Goal: Find specific page/section: Find specific page/section

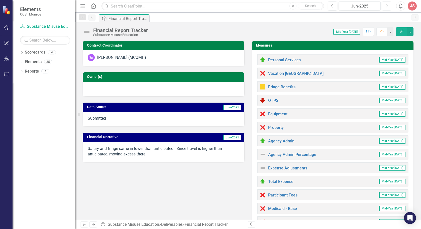
click at [384, 5] on button "Next" at bounding box center [386, 6] width 9 height 9
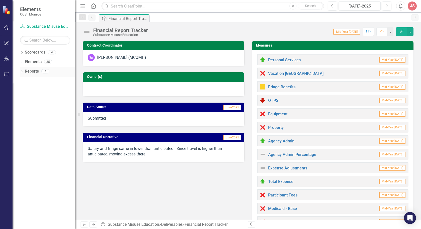
click at [21, 72] on icon "Dropdown" at bounding box center [22, 71] width 4 height 3
click at [21, 72] on icon "Dropdown" at bounding box center [21, 71] width 3 height 4
click at [22, 54] on icon "Dropdown" at bounding box center [22, 53] width 4 height 3
click at [22, 54] on div "Dropdown" at bounding box center [22, 53] width 4 height 3
click at [21, 62] on icon "Dropdown" at bounding box center [22, 62] width 4 height 3
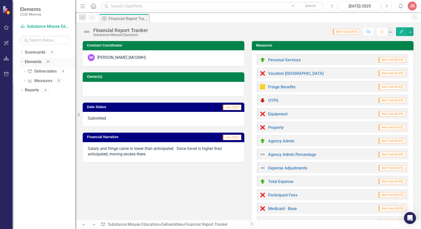
click at [21, 62] on icon "Dropdown" at bounding box center [21, 62] width 3 height 4
click at [21, 70] on div "Dropdown Reports 4" at bounding box center [47, 72] width 55 height 10
click at [22, 71] on icon "Dropdown" at bounding box center [22, 71] width 4 height 3
click at [23, 99] on icon "Dropdown" at bounding box center [24, 99] width 4 height 3
click at [33, 109] on div "Financial Report" at bounding box center [51, 108] width 49 height 5
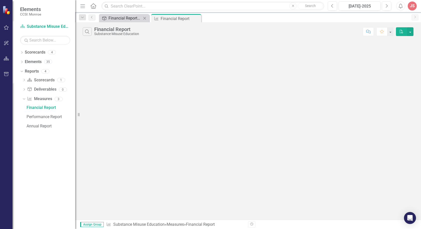
click at [128, 19] on div "Financial Report Tracker" at bounding box center [125, 18] width 33 height 6
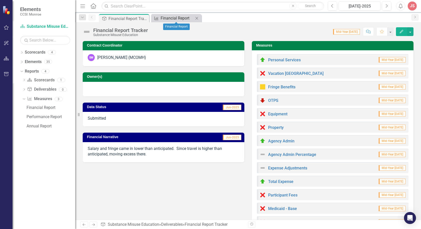
click at [172, 17] on div "Financial Report" at bounding box center [177, 18] width 33 height 6
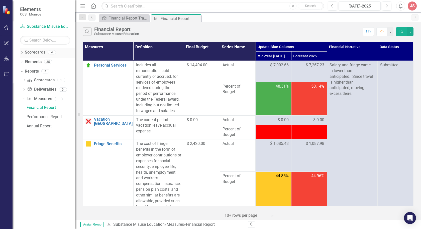
click at [23, 53] on icon "Dropdown" at bounding box center [22, 53] width 4 height 3
click at [31, 60] on link "Lifespan" at bounding box center [52, 62] width 48 height 6
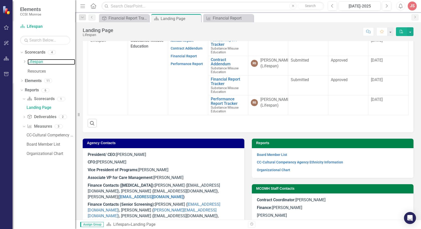
scroll to position [219, 0]
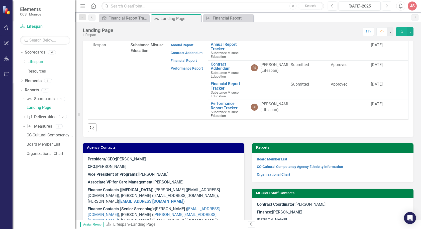
click at [386, 6] on icon "Next" at bounding box center [386, 6] width 3 height 5
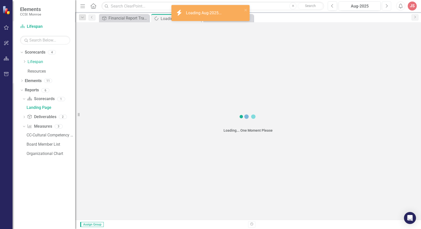
click at [386, 6] on icon "Next" at bounding box center [386, 6] width 3 height 5
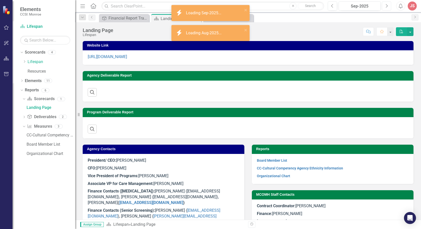
click at [386, 6] on icon "Next" at bounding box center [386, 6] width 3 height 5
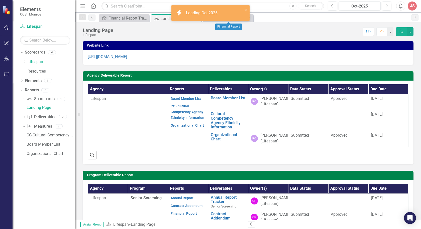
click at [252, 20] on div "Close" at bounding box center [249, 18] width 6 height 6
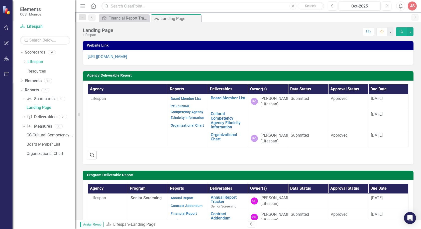
scroll to position [226, 0]
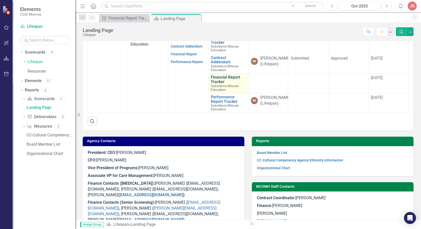
click at [219, 84] on link "Financial Report Tracker" at bounding box center [228, 79] width 35 height 9
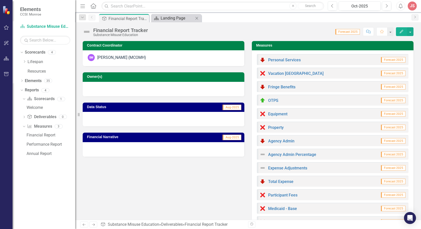
click at [166, 16] on div "Landing Page" at bounding box center [177, 18] width 33 height 6
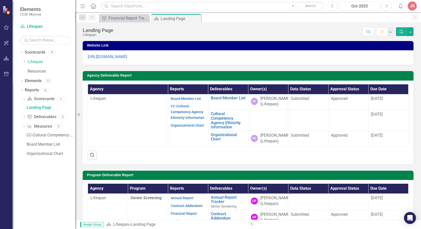
scroll to position [201, 0]
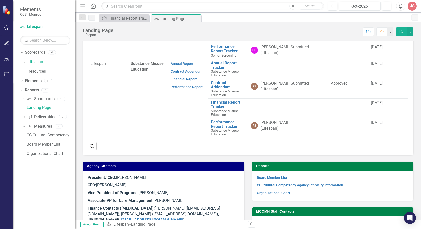
click at [377, 105] on span "[DATE]" at bounding box center [377, 103] width 12 height 5
click at [128, 18] on div "Financial Report Tracker" at bounding box center [125, 18] width 33 height 6
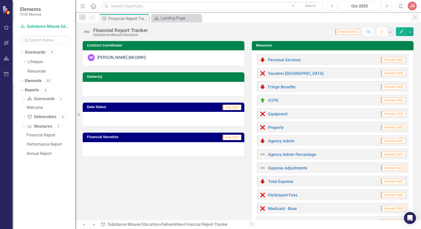
click at [383, 60] on span "Forecast 2025" at bounding box center [393, 60] width 25 height 6
click at [278, 61] on link "Personal Services" at bounding box center [284, 60] width 33 height 5
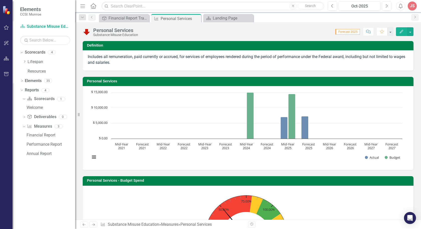
scroll to position [168, 0]
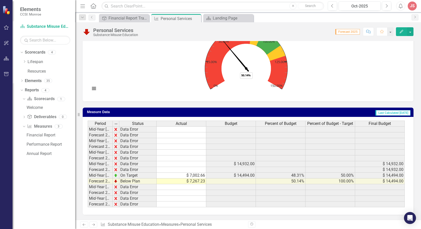
click at [104, 182] on td "Forecast 2025" at bounding box center [100, 182] width 25 height 6
drag, startPoint x: 112, startPoint y: 124, endPoint x: 123, endPoint y: 125, distance: 10.3
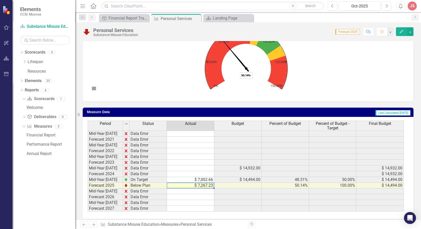
click at [201, 186] on td "$ 7,267.23" at bounding box center [190, 186] width 47 height 6
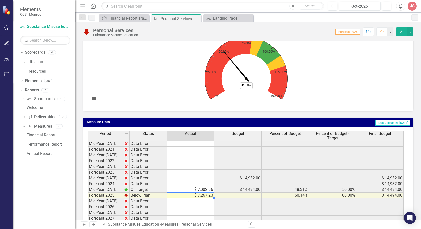
scroll to position [172, 0]
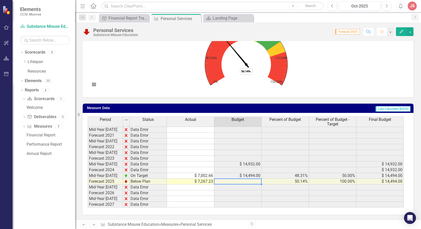
click at [240, 182] on td at bounding box center [237, 182] width 47 height 6
click at [236, 175] on td "$ 14,494.00" at bounding box center [237, 176] width 47 height 6
click at [236, 180] on td at bounding box center [237, 182] width 47 height 6
click at [196, 18] on icon "Close" at bounding box center [196, 19] width 5 height 4
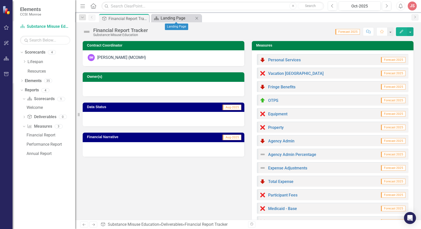
click at [166, 19] on div "Landing Page" at bounding box center [177, 18] width 33 height 6
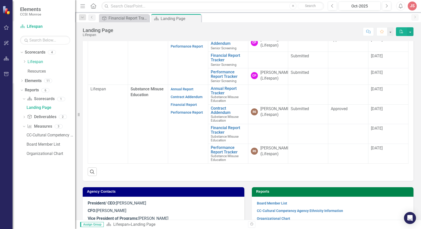
scroll to position [176, 0]
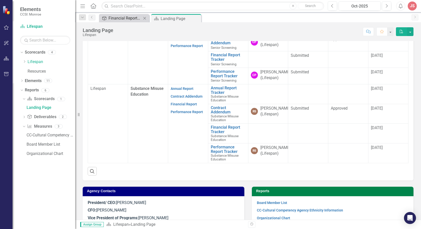
click at [126, 17] on div "Financial Report Tracker" at bounding box center [125, 18] width 33 height 6
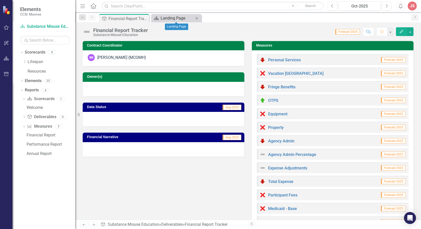
click at [181, 18] on div "Landing Page" at bounding box center [177, 18] width 33 height 6
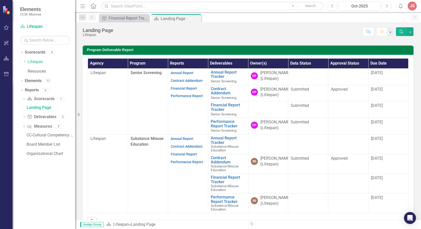
scroll to position [2, 0]
click at [129, 20] on div "Financial Report Tracker" at bounding box center [125, 18] width 33 height 6
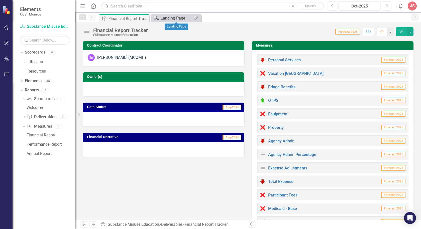
click at [171, 17] on div "Landing Page" at bounding box center [177, 18] width 33 height 6
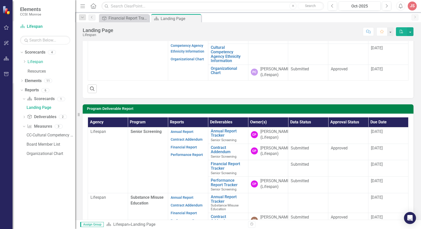
scroll to position [226, 0]
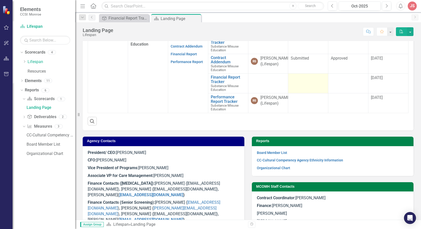
click at [301, 94] on td at bounding box center [308, 84] width 40 height 20
click at [263, 94] on td at bounding box center [268, 84] width 40 height 20
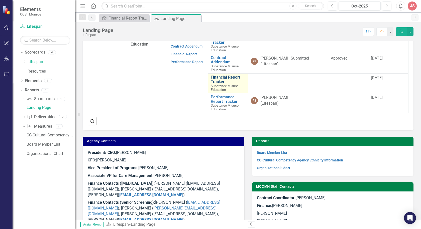
click at [218, 84] on link "Financial Report Tracker" at bounding box center [228, 79] width 35 height 9
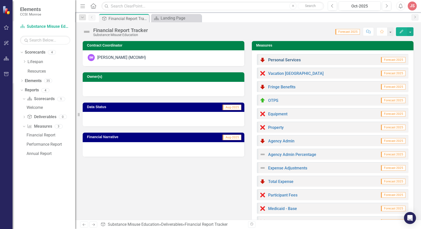
click at [276, 60] on link "Personal Services" at bounding box center [284, 60] width 33 height 5
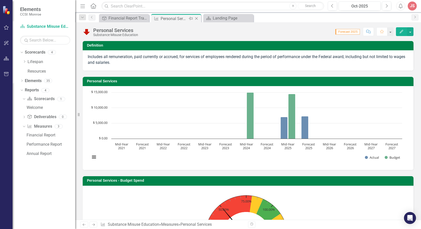
click at [186, 21] on div "Personal Services" at bounding box center [174, 19] width 27 height 6
click at [197, 19] on icon "Close" at bounding box center [196, 19] width 5 height 4
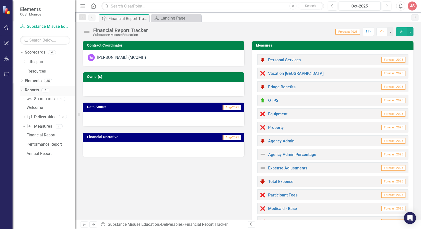
click at [22, 90] on icon "Dropdown" at bounding box center [21, 91] width 3 height 4
click at [22, 90] on icon at bounding box center [21, 90] width 1 height 2
click at [25, 98] on icon "Dropdown" at bounding box center [23, 99] width 3 height 4
click at [25, 117] on div "Dropdown" at bounding box center [23, 118] width 4 height 4
click at [25, 117] on icon "Dropdown" at bounding box center [24, 118] width 4 height 3
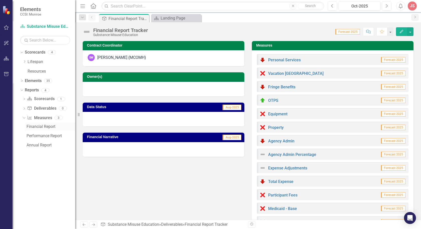
click at [41, 127] on div "Financial Report" at bounding box center [51, 127] width 49 height 5
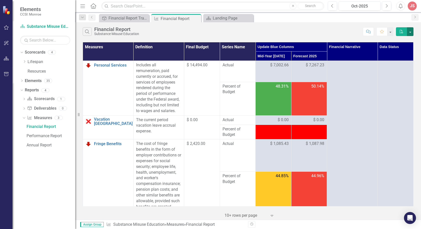
click at [412, 31] on button "button" at bounding box center [410, 31] width 7 height 9
click at [313, 34] on div "Search Financial Report Substance Misuse Education" at bounding box center [222, 31] width 278 height 9
click at [196, 19] on icon "Close" at bounding box center [196, 19] width 5 height 4
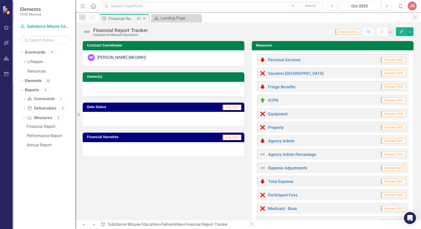
click at [145, 19] on icon "Close" at bounding box center [144, 19] width 5 height 4
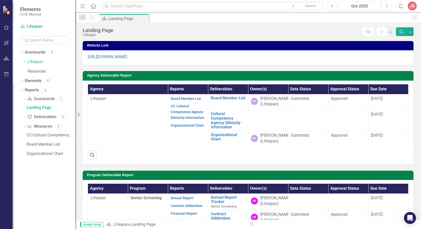
click at [22, 119] on div "Dropdown Scorecard Scorecards 1 Landing Page Dropdown Deliverable Deliverables …" at bounding box center [47, 127] width 55 height 64
click at [25, 117] on icon "Dropdown" at bounding box center [24, 117] width 4 height 3
click at [32, 118] on div "Program Deliverables" at bounding box center [51, 117] width 49 height 5
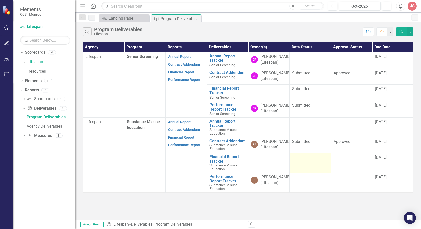
click at [303, 164] on td at bounding box center [310, 163] width 41 height 20
drag, startPoint x: 343, startPoint y: 163, endPoint x: 280, endPoint y: 160, distance: 62.5
click at [339, 163] on td at bounding box center [351, 163] width 41 height 20
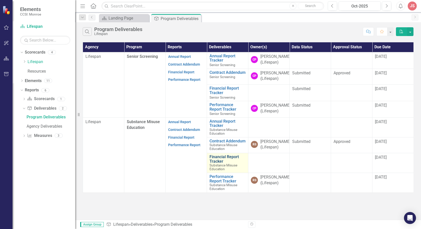
click at [220, 156] on link "Financial Report Tracker" at bounding box center [228, 159] width 36 height 9
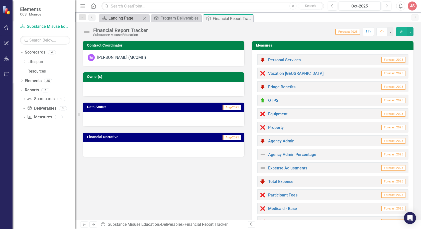
click at [135, 17] on div "Landing Page" at bounding box center [125, 18] width 33 height 6
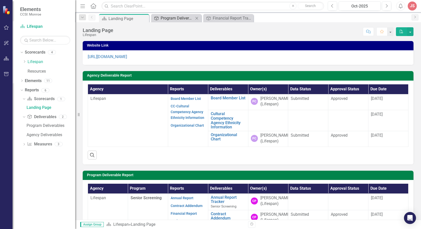
click at [162, 16] on div "Program Deliverables" at bounding box center [177, 18] width 33 height 6
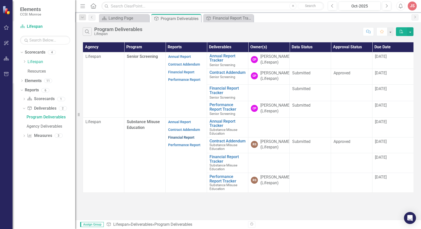
click at [182, 136] on link "Financial Report" at bounding box center [181, 138] width 26 height 4
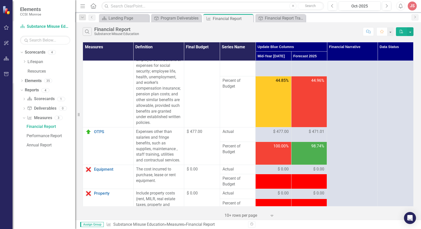
scroll to position [81, 0]
